Goal: Use online tool/utility: Utilize a website feature to perform a specific function

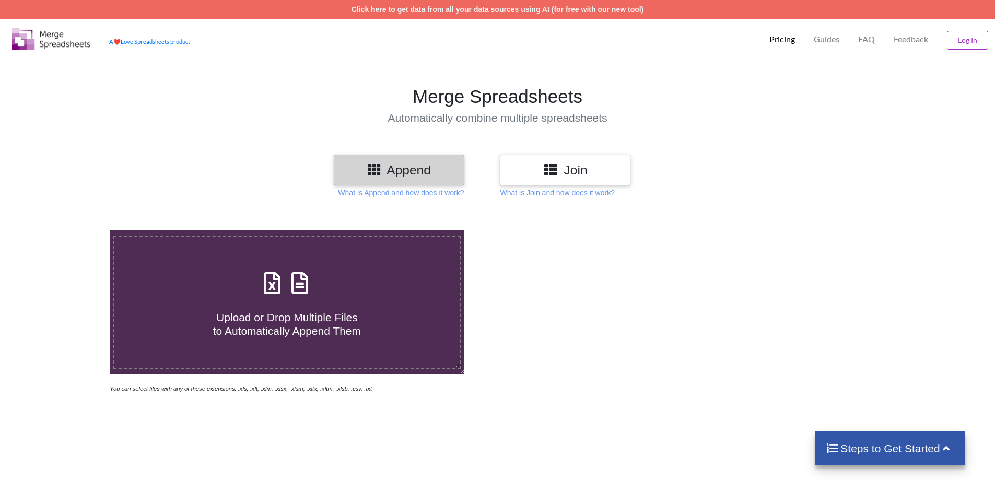
click at [279, 322] on span "Upload or Drop Multiple Files to Automatically Append Them" at bounding box center [287, 323] width 148 height 25
click at [71, 230] on input "Upload or Drop Multiple Files to Automatically Append Them" at bounding box center [71, 230] width 0 height 0
type input "C:\fakepath\cd9e845f-5f43-48bf-927d-5c5a4a785367 (1).xlsx"
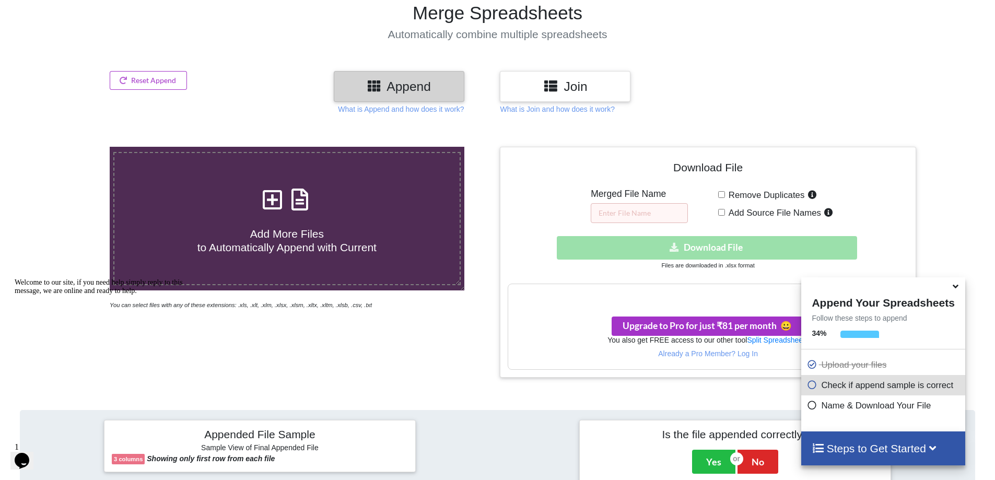
scroll to position [75, 0]
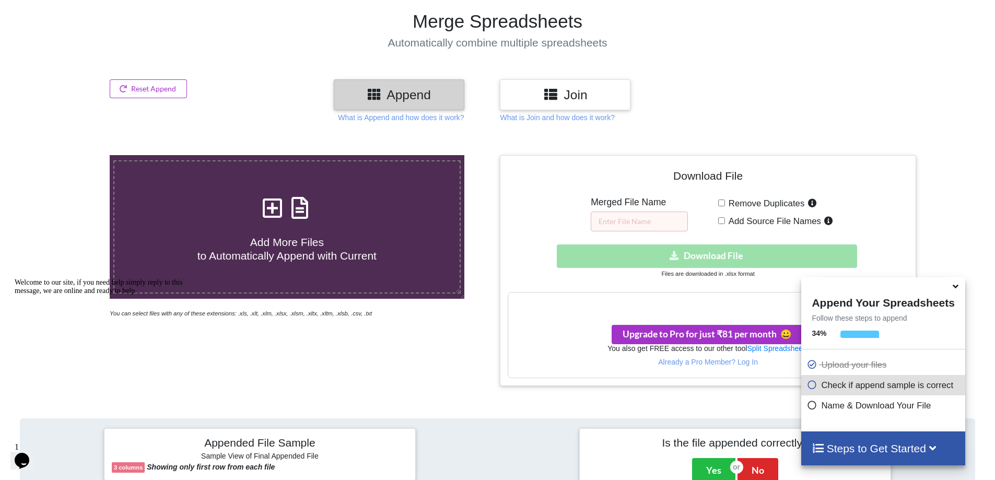
click at [723, 204] on input "Remove Duplicates" at bounding box center [721, 203] width 7 height 7
checkbox input "true"
click at [726, 220] on span "Add Source File Names" at bounding box center [773, 221] width 96 height 10
click at [725, 220] on input "Add Source File Names" at bounding box center [721, 220] width 7 height 7
checkbox input "true"
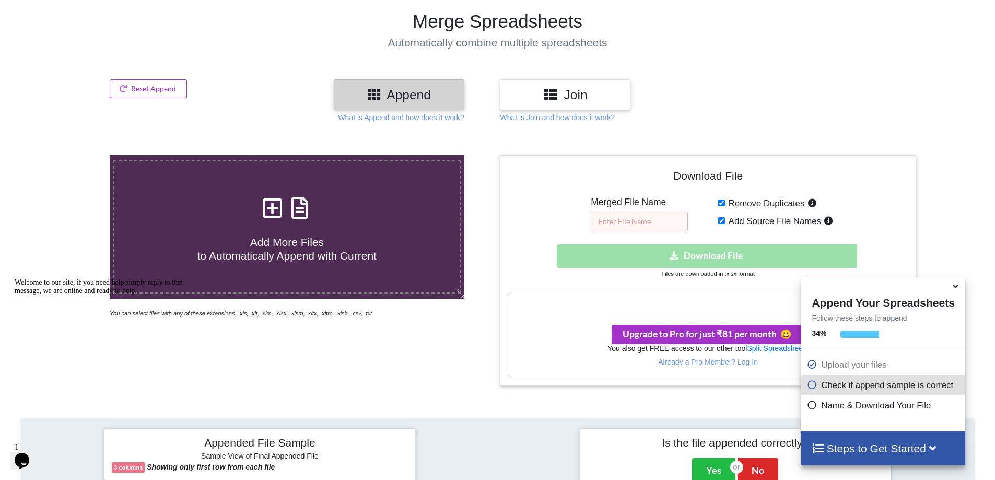
click at [643, 224] on input "text" at bounding box center [639, 222] width 97 height 20
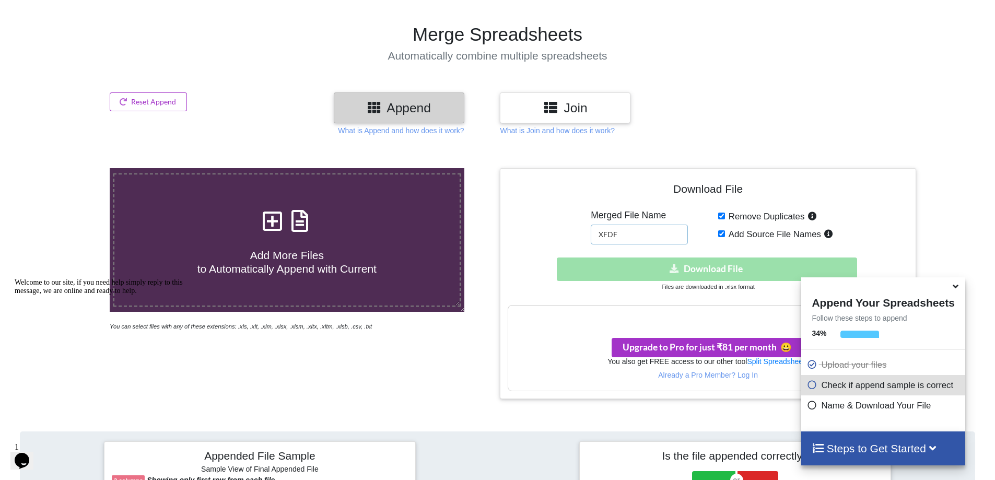
scroll to position [0, 0]
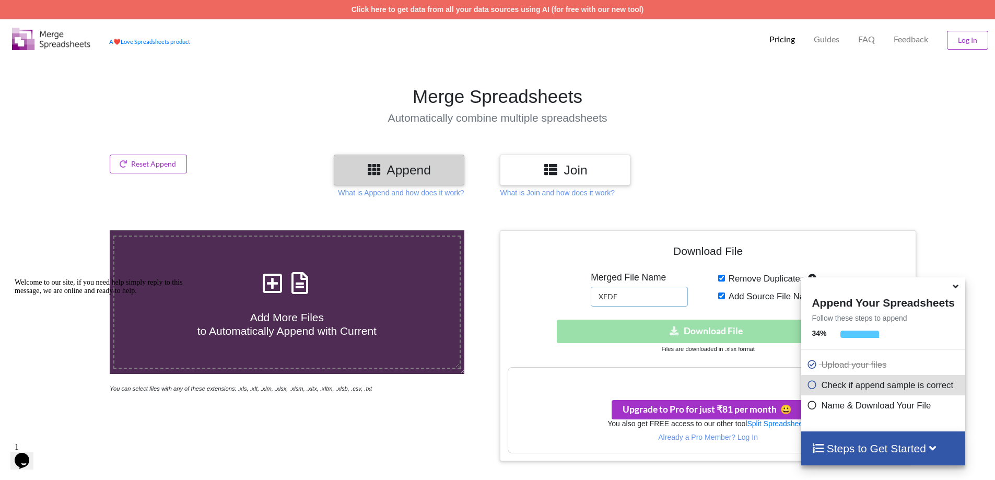
type input "XFDF"
click at [725, 334] on div "Download hidden Download File" at bounding box center [708, 332] width 400 height 24
click at [726, 334] on div "Download hidden Download File" at bounding box center [708, 332] width 400 height 24
